Goal: Information Seeking & Learning: Learn about a topic

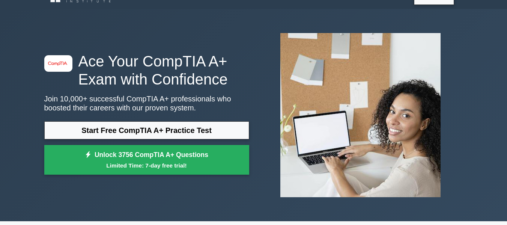
scroll to position [30, 0]
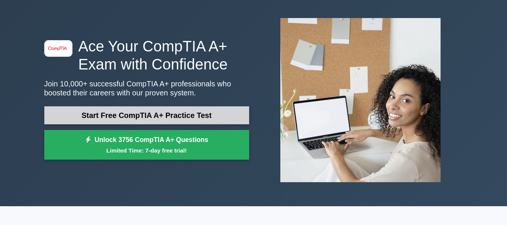
click at [151, 120] on link "Start Free CompTIA A+ Practice Test" at bounding box center [146, 115] width 205 height 18
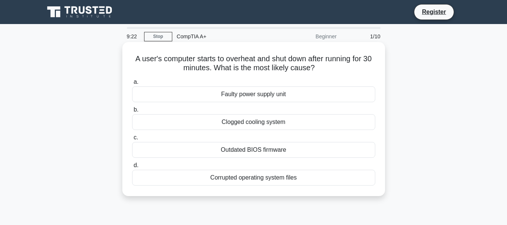
click at [252, 148] on div "Outdated BIOS firmware" at bounding box center [253, 150] width 243 height 16
click at [132, 140] on input "c. Outdated BIOS firmware" at bounding box center [132, 137] width 0 height 5
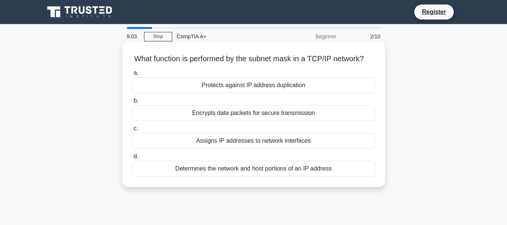
click at [250, 119] on div "Encrypts data packets for secure transmission" at bounding box center [253, 113] width 243 height 16
click at [132, 103] on input "b. Encrypts data packets for secure transmission" at bounding box center [132, 100] width 0 height 5
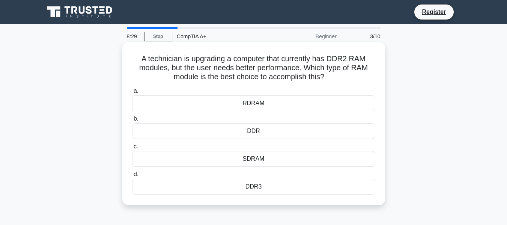
click at [268, 157] on div "SDRAM" at bounding box center [253, 159] width 243 height 16
click at [132, 149] on input "c. SDRAM" at bounding box center [132, 146] width 0 height 5
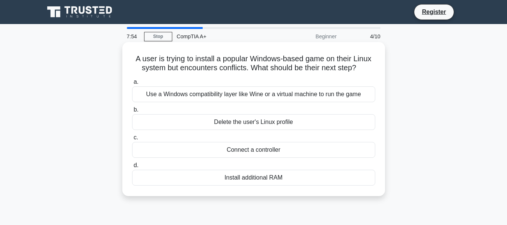
click at [263, 147] on div "Connect a controller" at bounding box center [253, 150] width 243 height 16
click at [132, 140] on input "c. Connect a controller" at bounding box center [132, 137] width 0 height 5
